Goal: Navigation & Orientation: Understand site structure

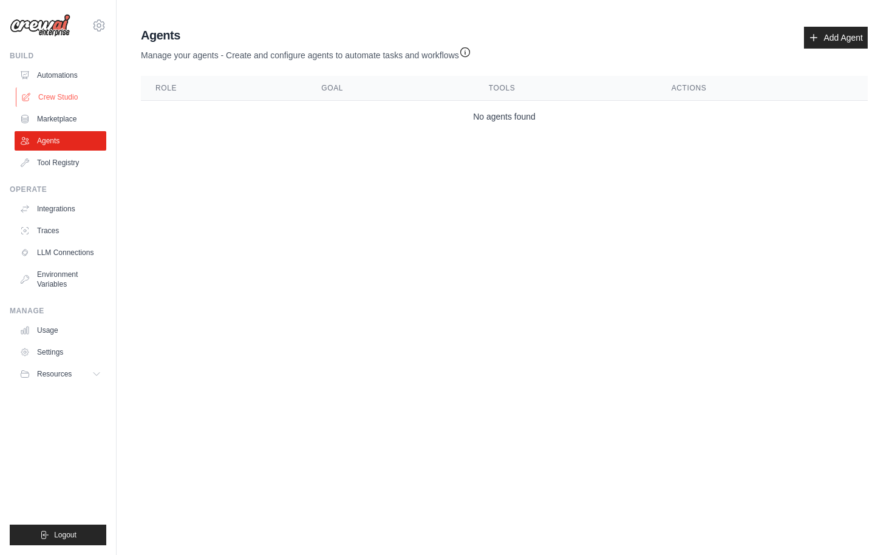
click at [52, 98] on link "Crew Studio" at bounding box center [62, 96] width 92 height 19
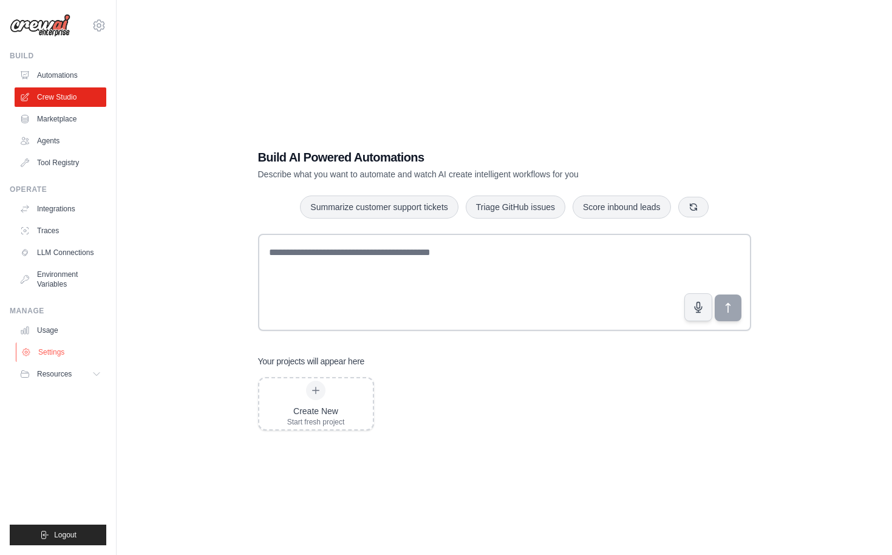
click at [55, 347] on link "Settings" at bounding box center [62, 351] width 92 height 19
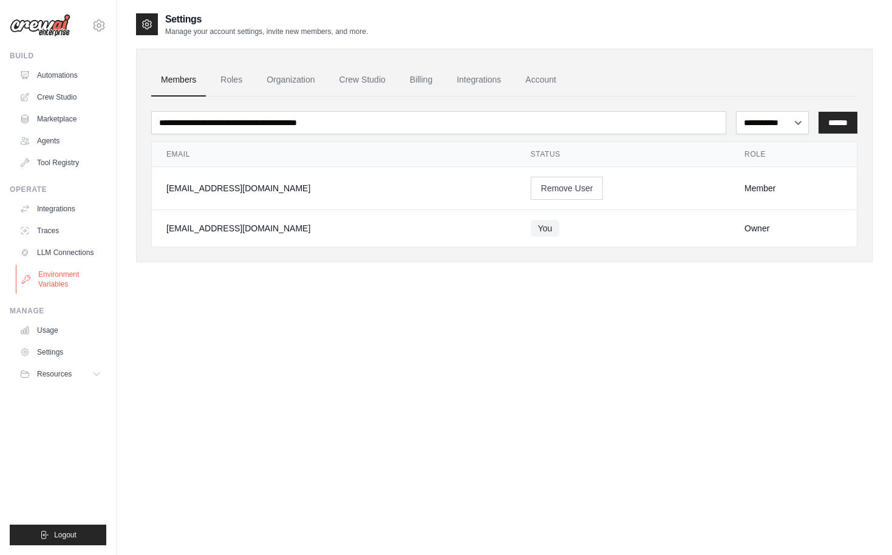
click at [67, 279] on link "Environment Variables" at bounding box center [62, 279] width 92 height 29
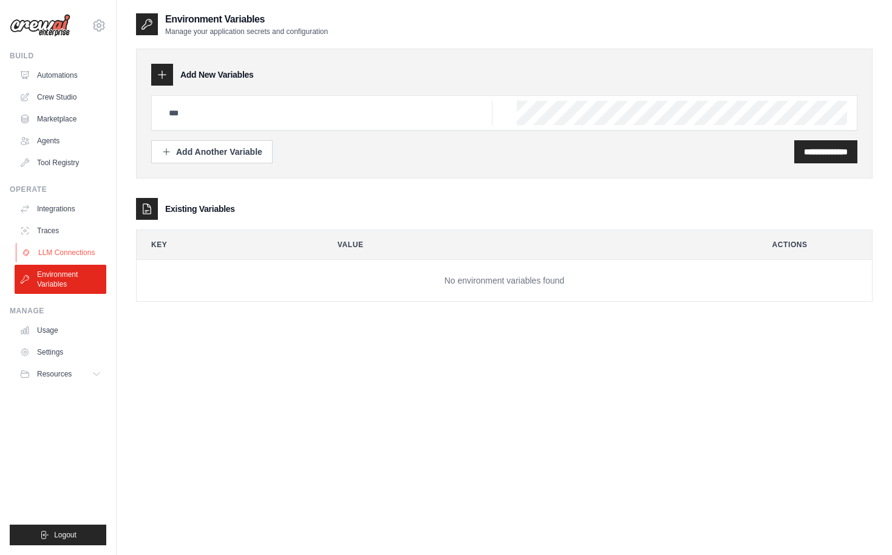
click at [63, 253] on link "LLM Connections" at bounding box center [62, 252] width 92 height 19
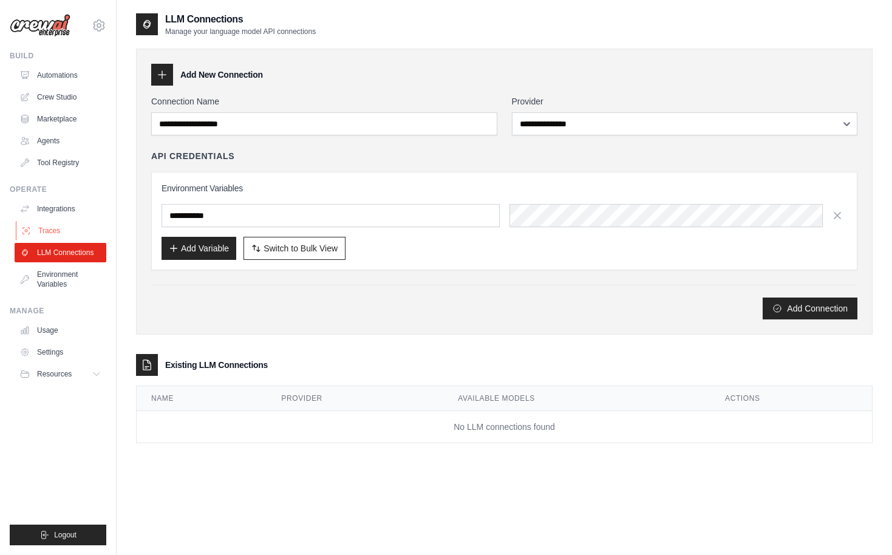
click at [52, 229] on link "Traces" at bounding box center [62, 230] width 92 height 19
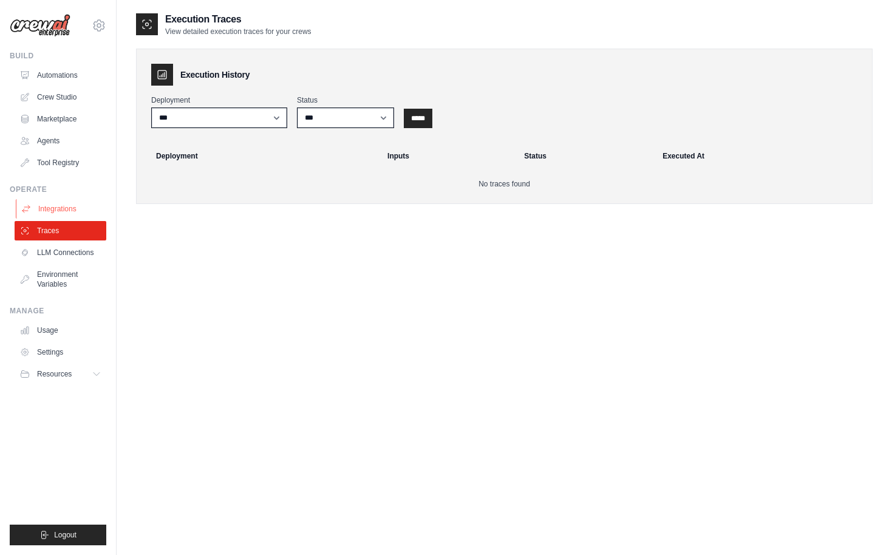
click at [58, 211] on link "Integrations" at bounding box center [62, 208] width 92 height 19
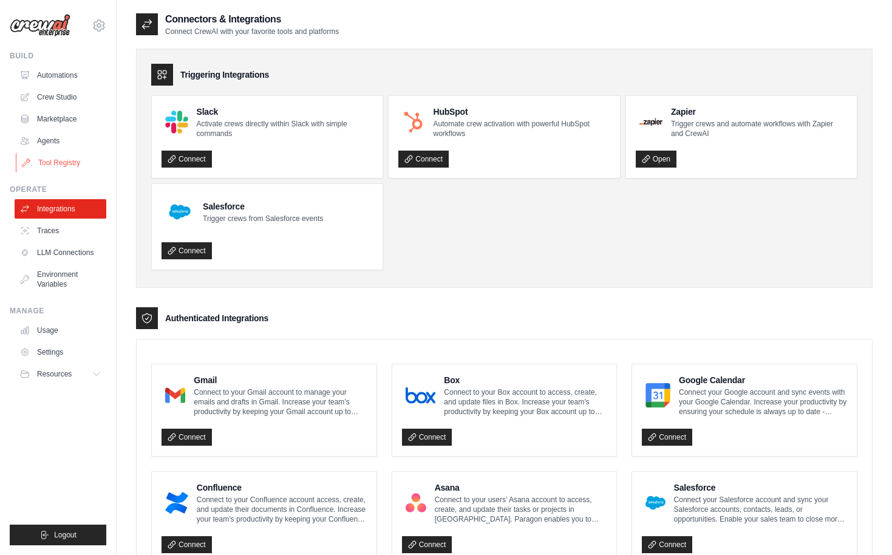
click at [55, 163] on link "Tool Registry" at bounding box center [62, 162] width 92 height 19
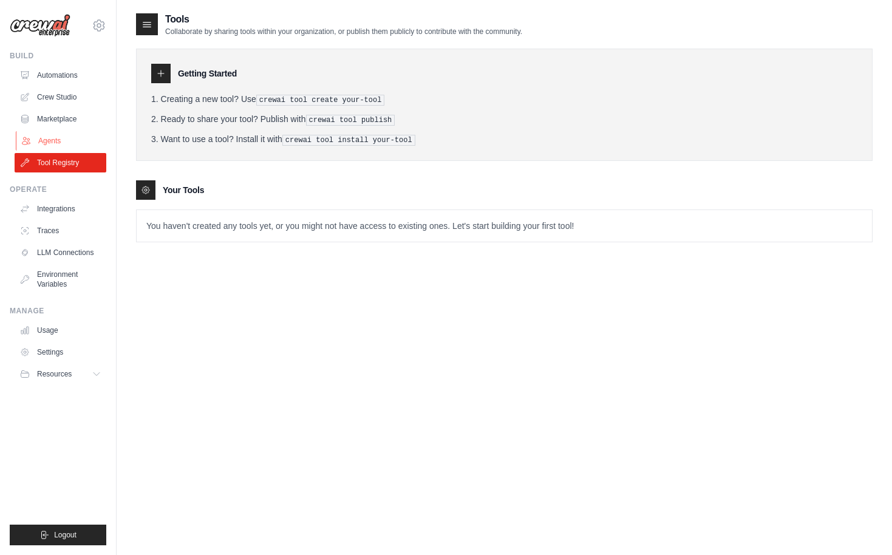
click at [46, 143] on link "Agents" at bounding box center [62, 140] width 92 height 19
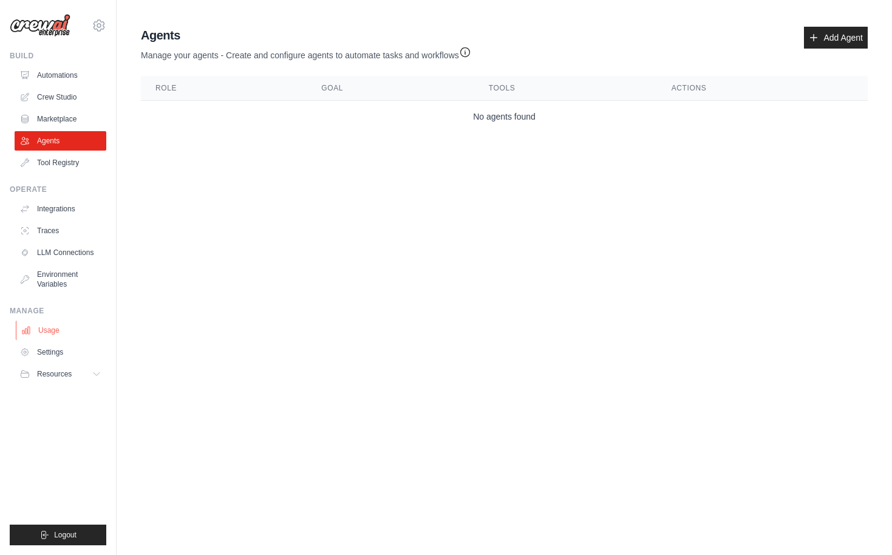
click at [45, 330] on link "Usage" at bounding box center [62, 330] width 92 height 19
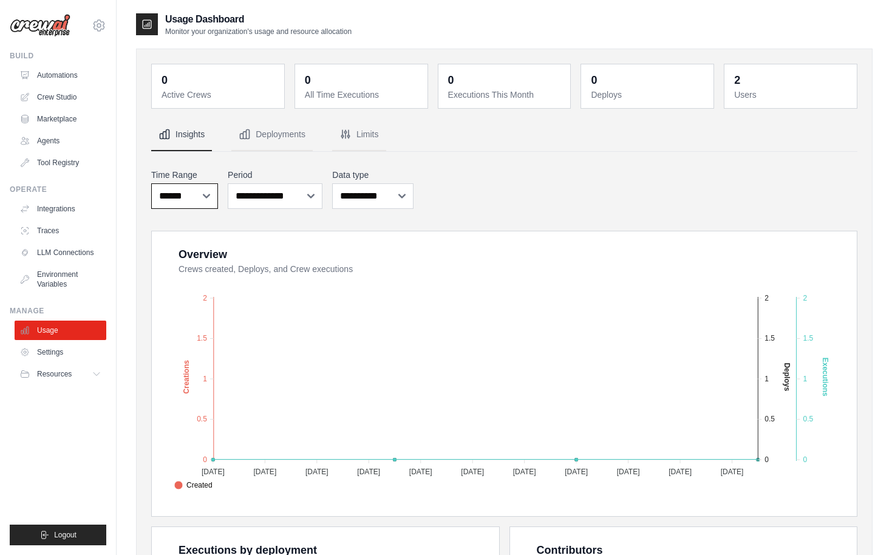
click option "******" at bounding box center [0, 0] width 0 height 0
click at [60, 354] on link "Settings" at bounding box center [62, 351] width 92 height 19
